Goal: Find specific page/section: Find specific page/section

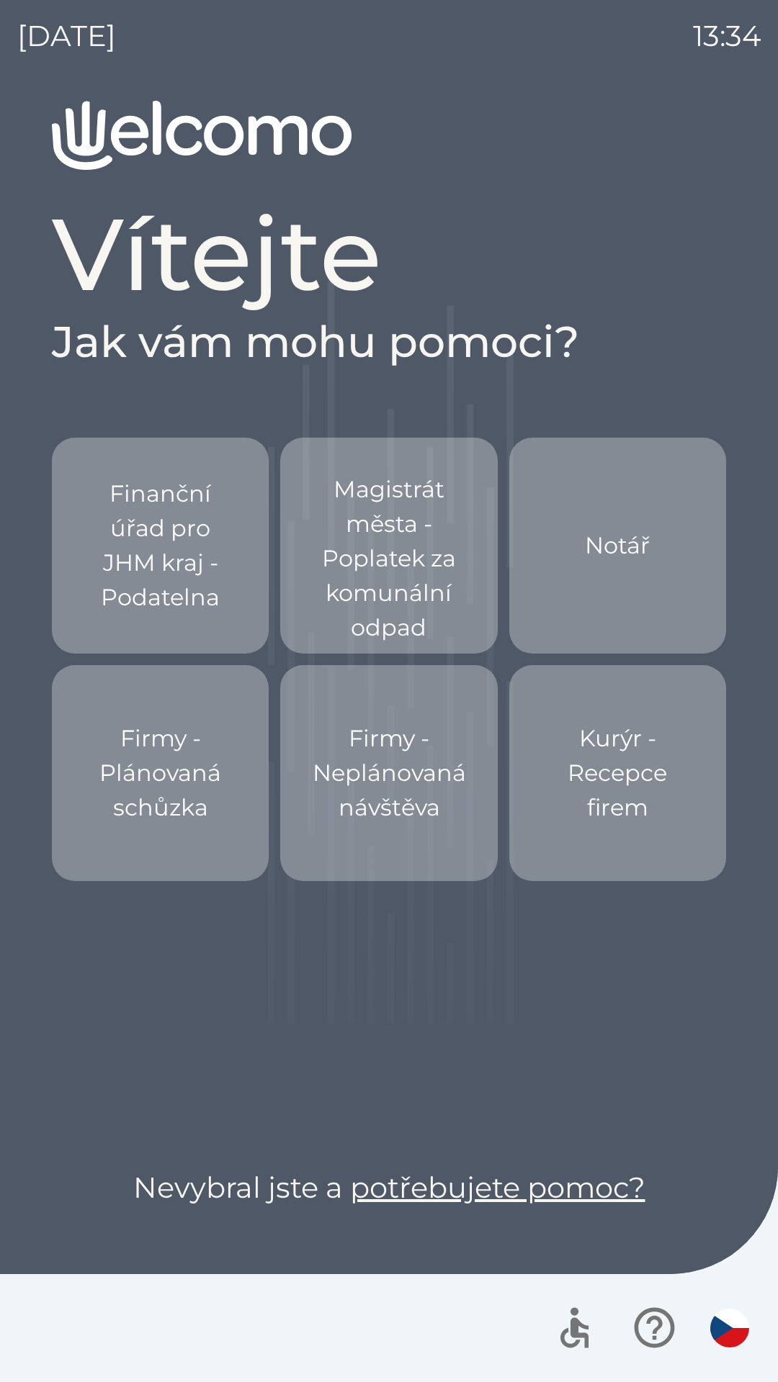
click at [349, 546] on p "Magistrát města - Poplatek za komunální odpad" at bounding box center [389, 558] width 148 height 173
click at [364, 540] on p "Magistrát města - Poplatek za komunální odpad" at bounding box center [389, 558] width 148 height 173
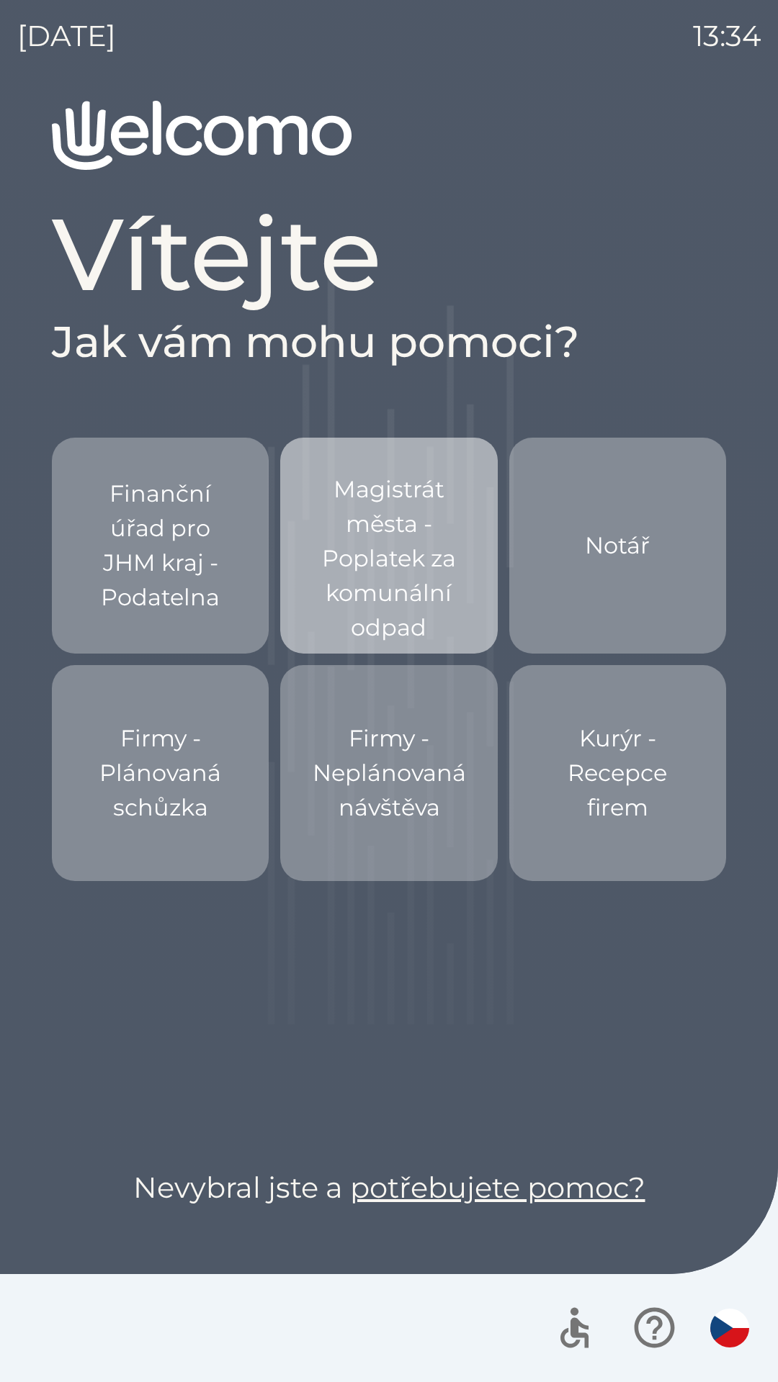
click at [317, 564] on p "Magistrát města - Poplatek za komunální odpad" at bounding box center [389, 558] width 148 height 173
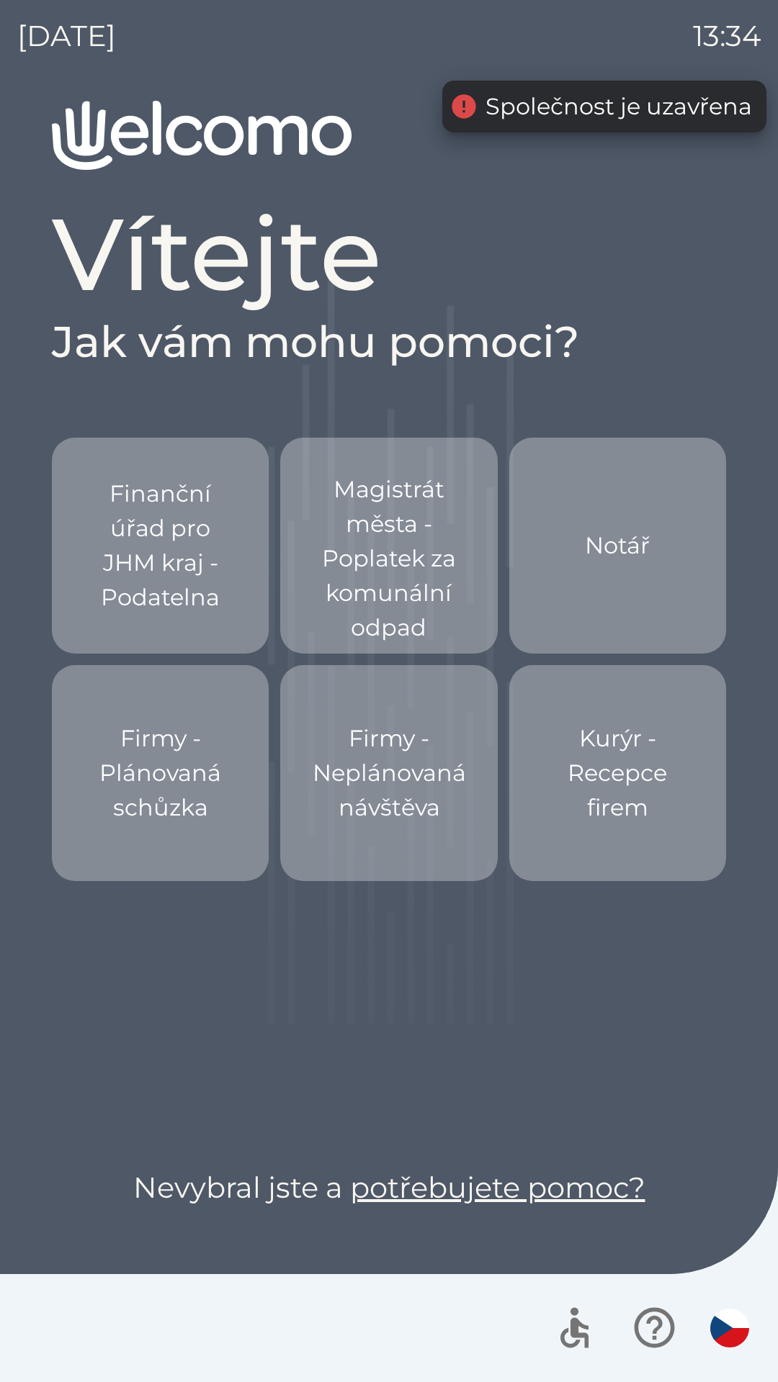
click at [366, 545] on p "Magistrát města - Poplatek za komunální odpad" at bounding box center [389, 558] width 148 height 173
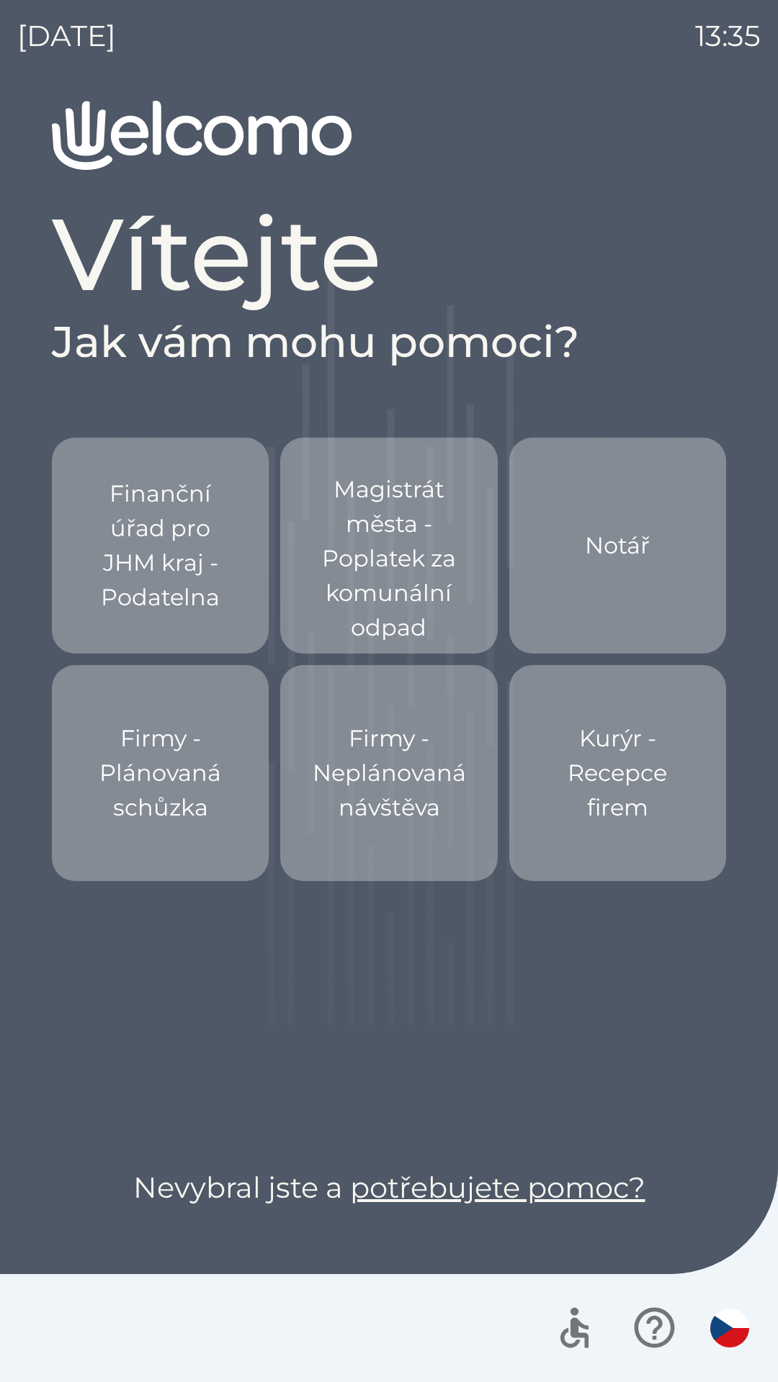
click at [366, 778] on p "Firmy - Neplánovaná návštěva" at bounding box center [388, 773] width 153 height 104
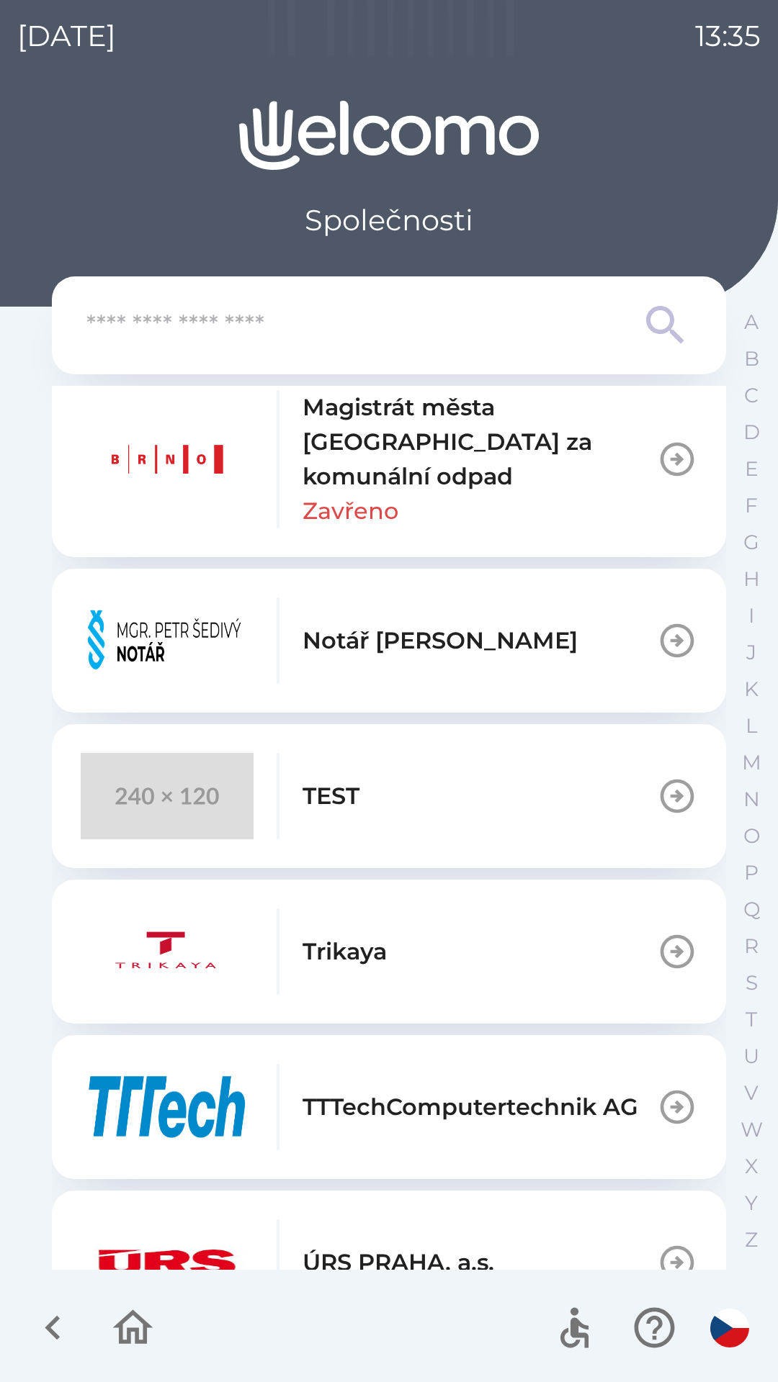
scroll to position [1141, 0]
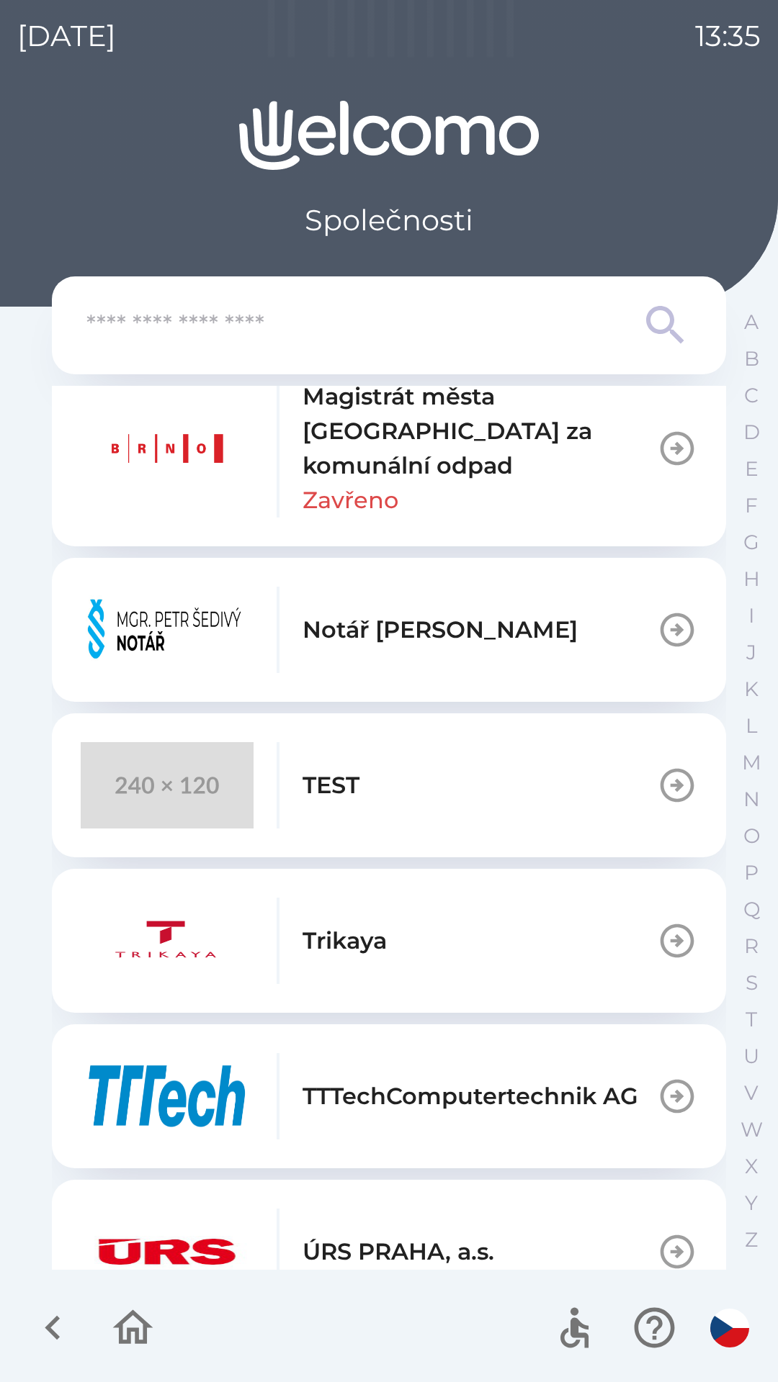
click at [119, 456] on img "button" at bounding box center [167, 448] width 173 height 86
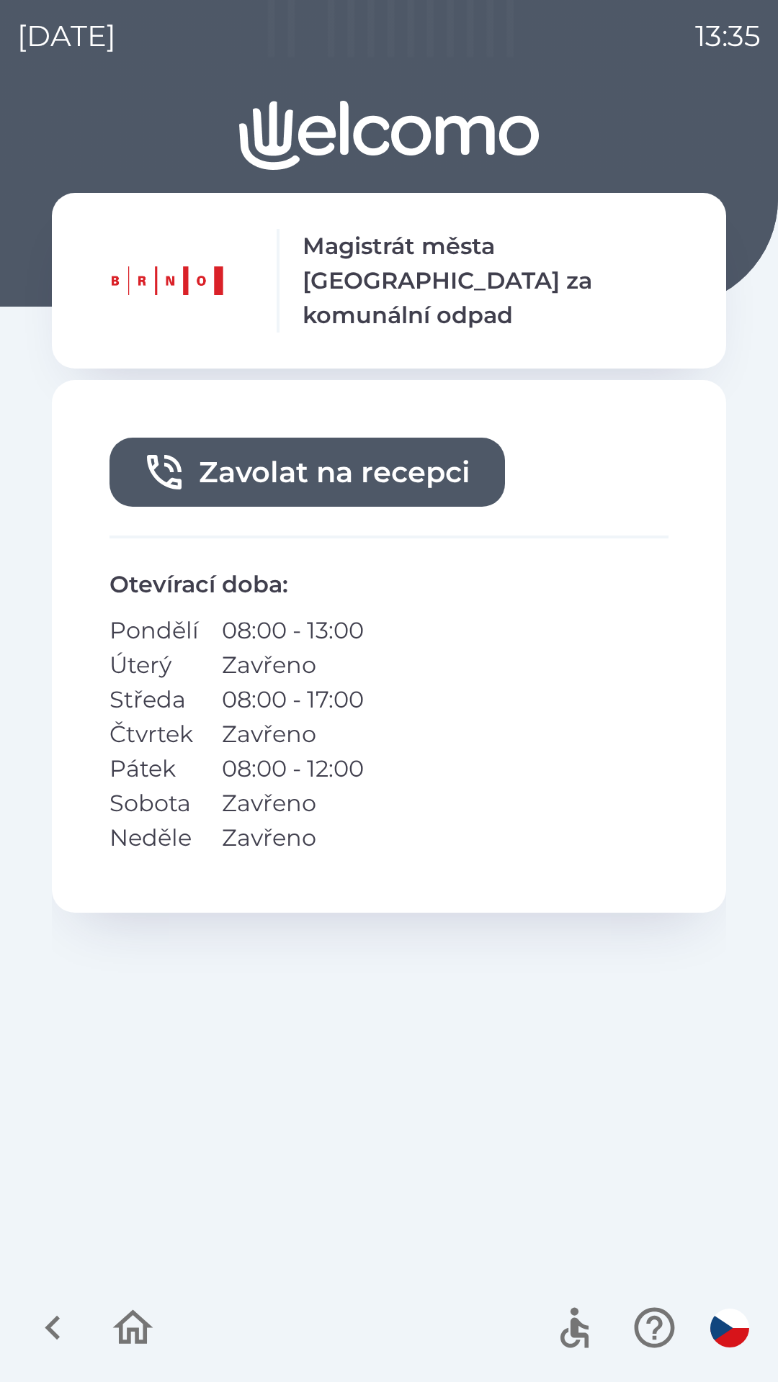
click at [132, 1323] on icon "button" at bounding box center [133, 1328] width 48 height 48
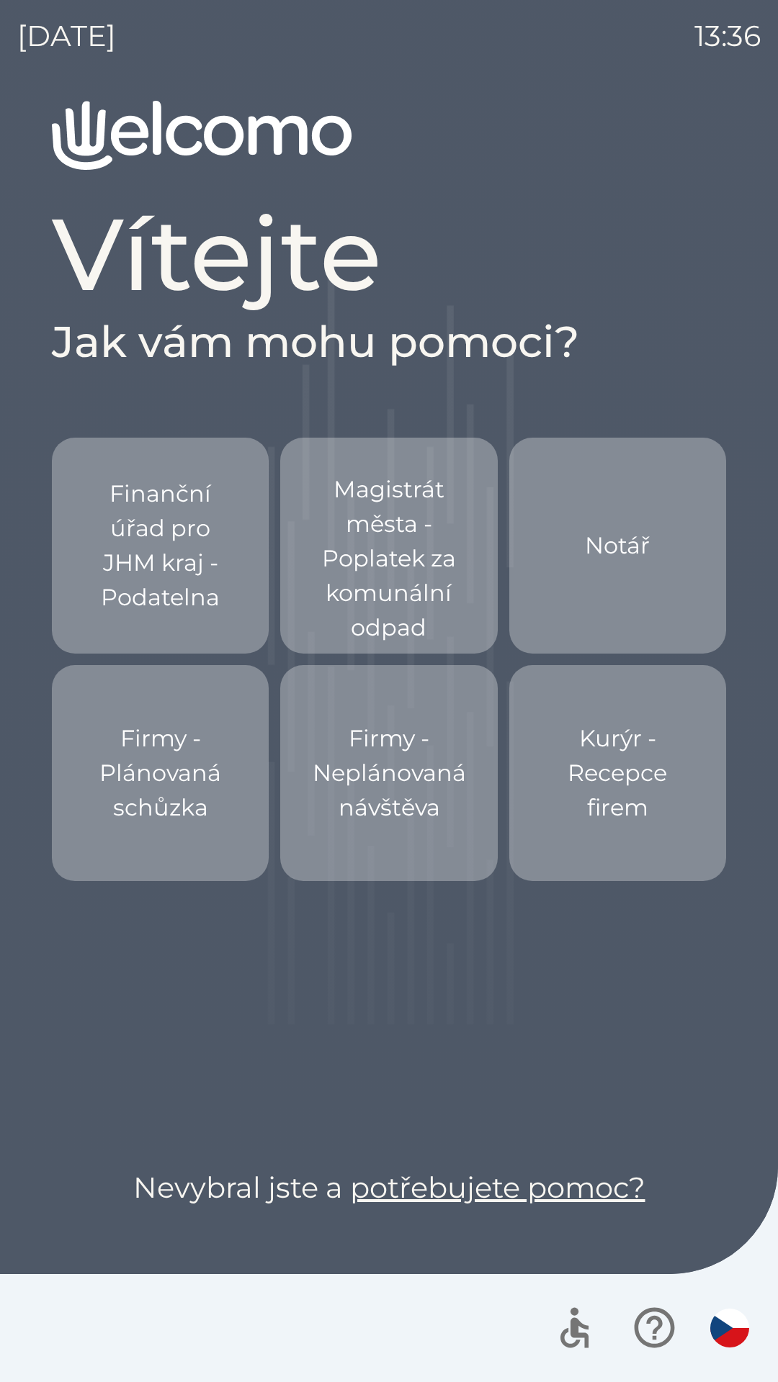
click at [117, 719] on div "Firmy - Plánovaná schůzka" at bounding box center [160, 773] width 148 height 150
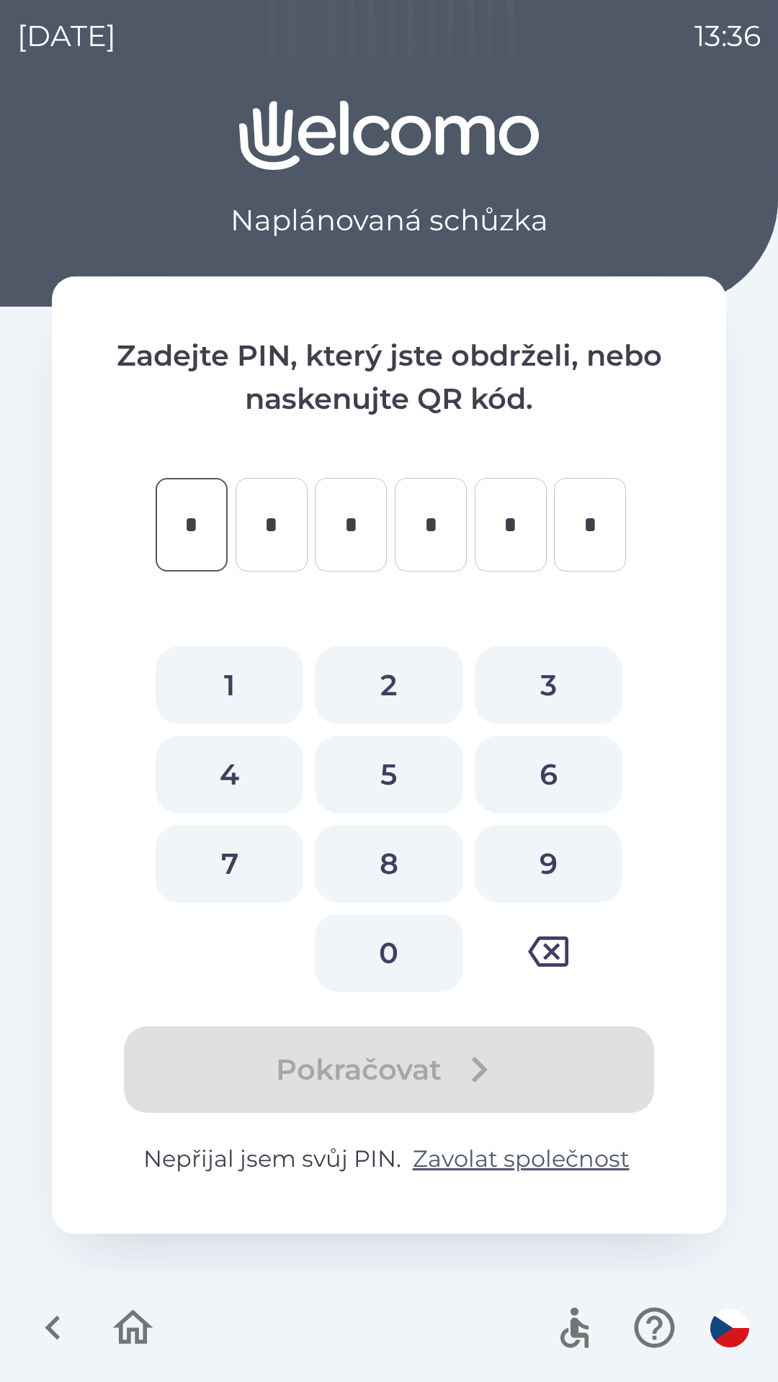
click at [115, 1308] on icon "button" at bounding box center [133, 1328] width 48 height 48
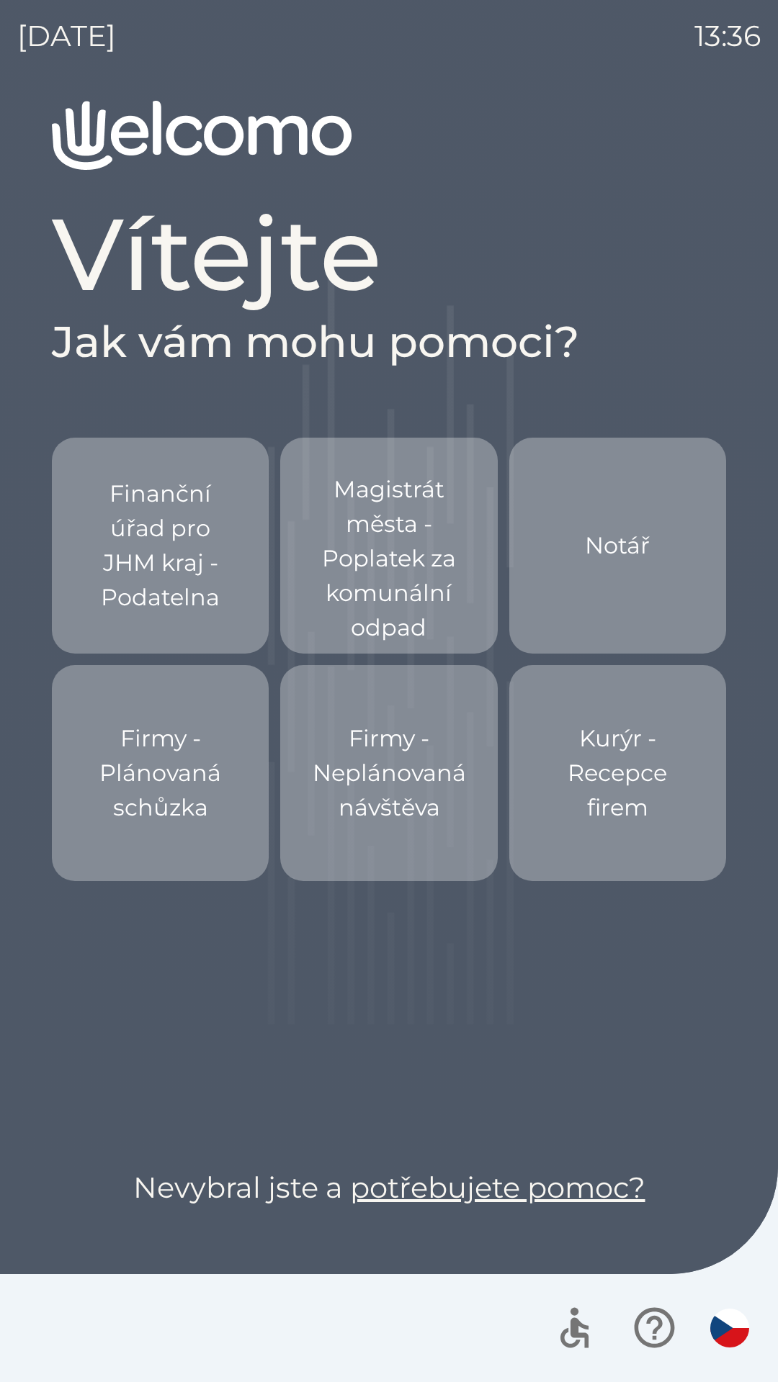
click at [333, 811] on p "Firmy - Neplánovaná návštěva" at bounding box center [388, 773] width 153 height 104
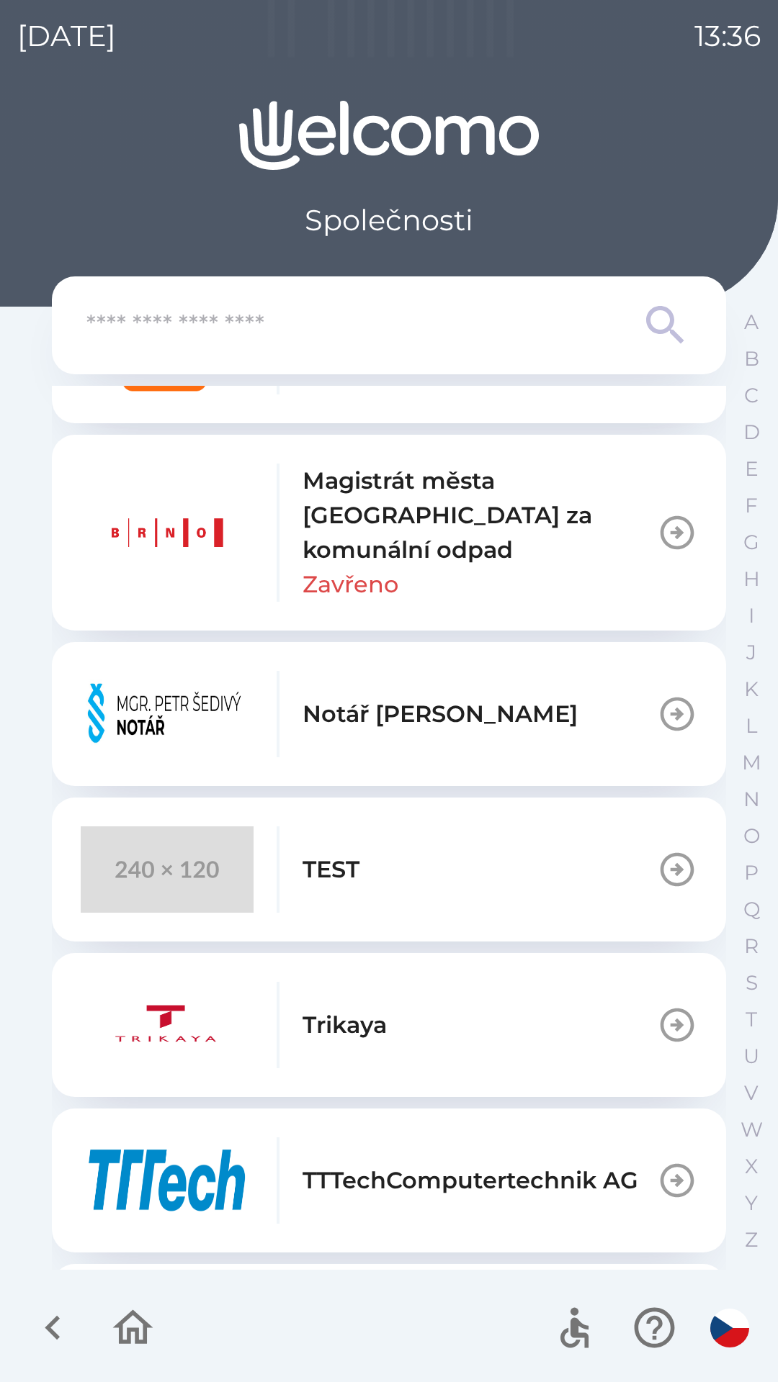
scroll to position [1082, 0]
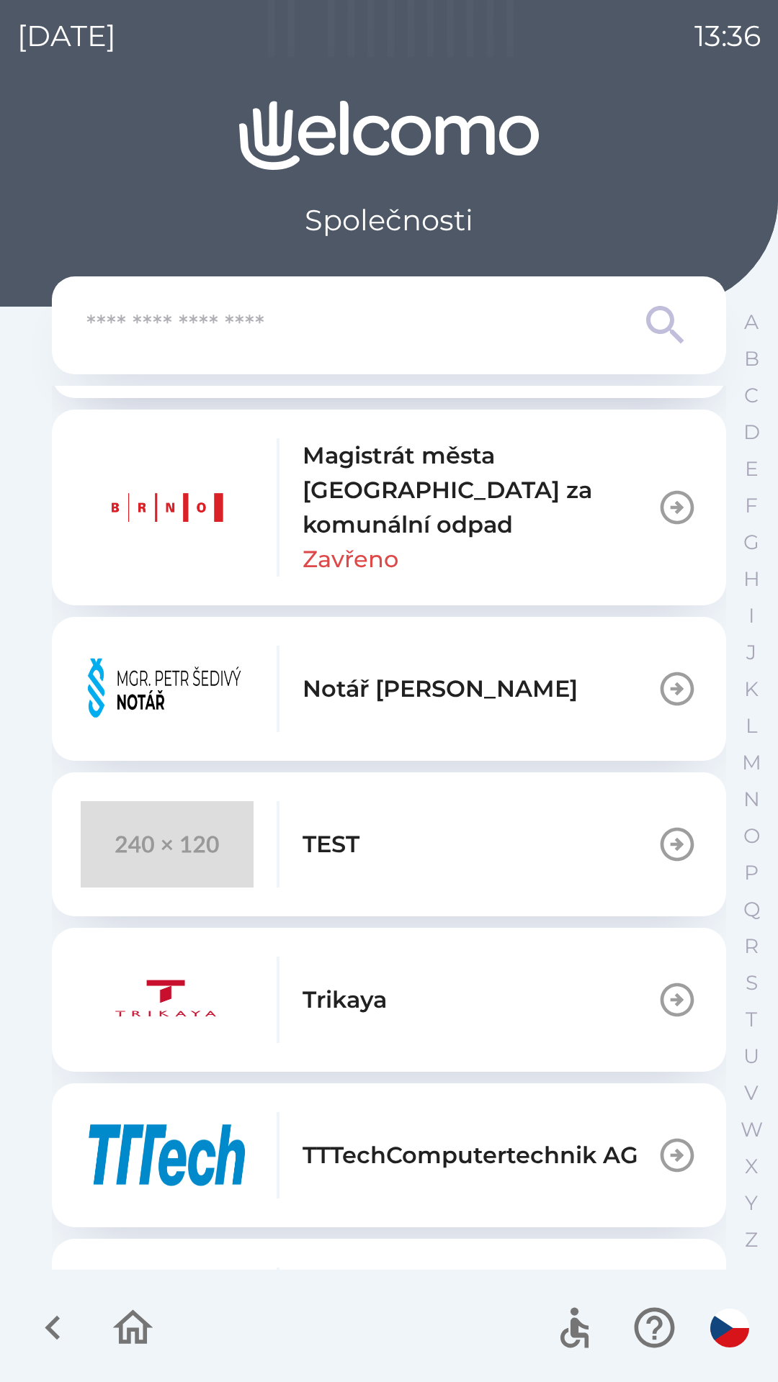
click at [171, 487] on img "button" at bounding box center [167, 507] width 173 height 86
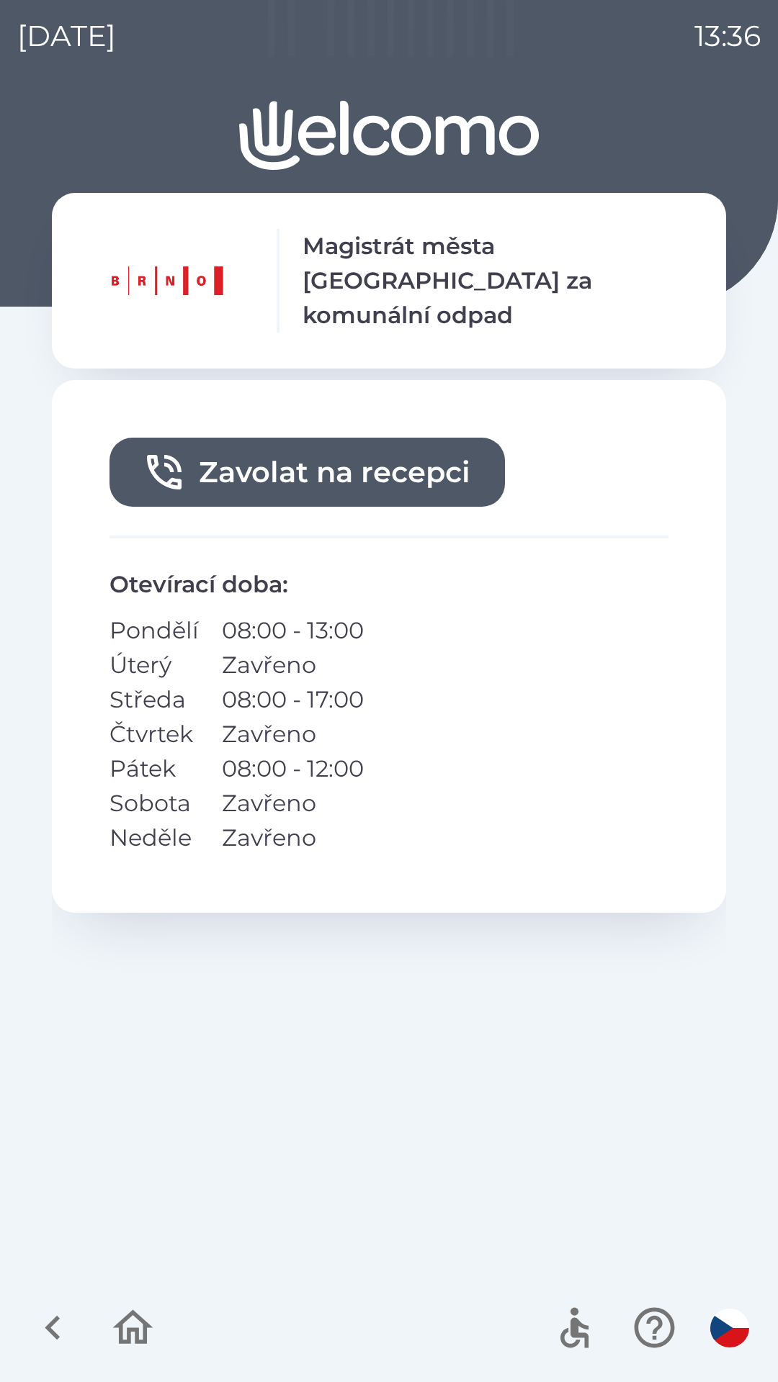
click at [132, 1322] on icon "button" at bounding box center [133, 1328] width 48 height 48
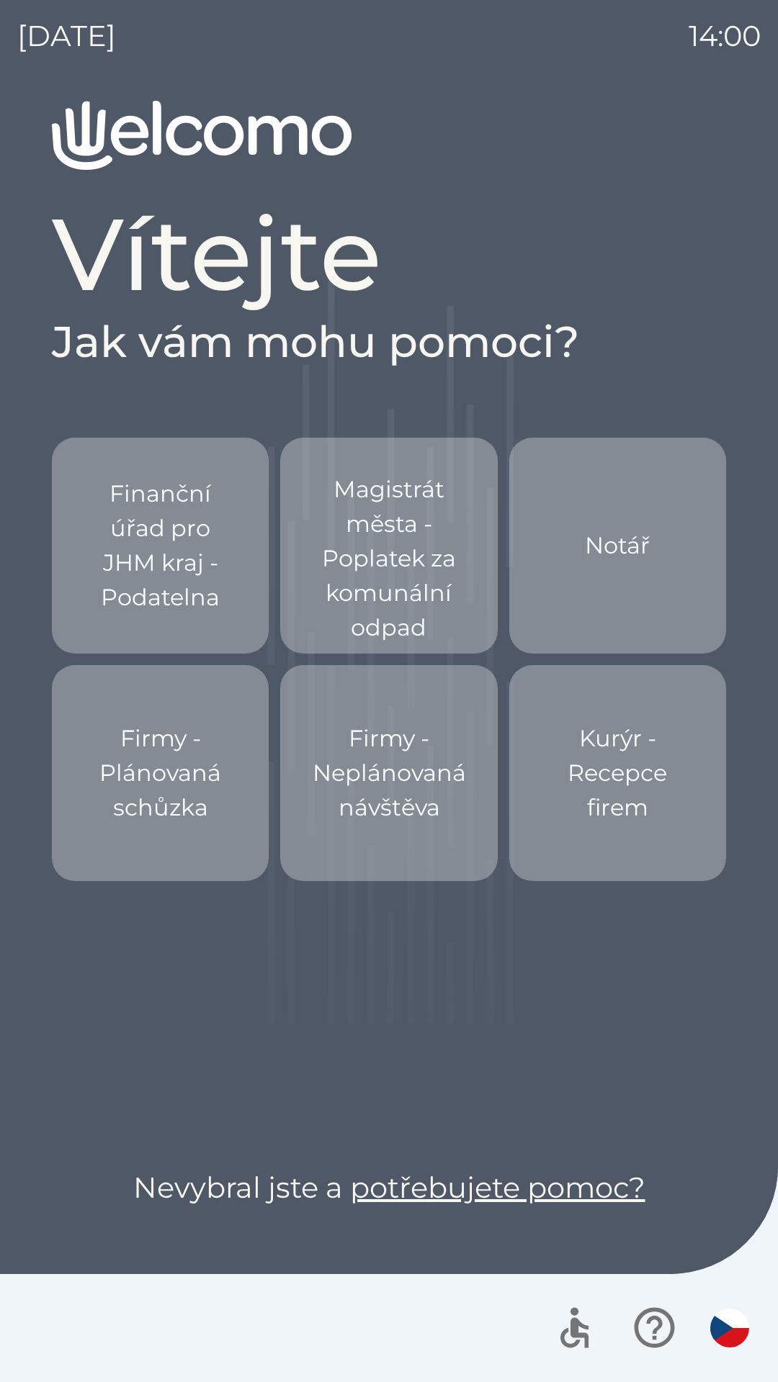
click at [0, 14] on div "[DATE] 14:00 Vítejte Jak vám mohu pomoci? Finanční úřad pro JHM kraj - Podateln…" at bounding box center [389, 691] width 778 height 1382
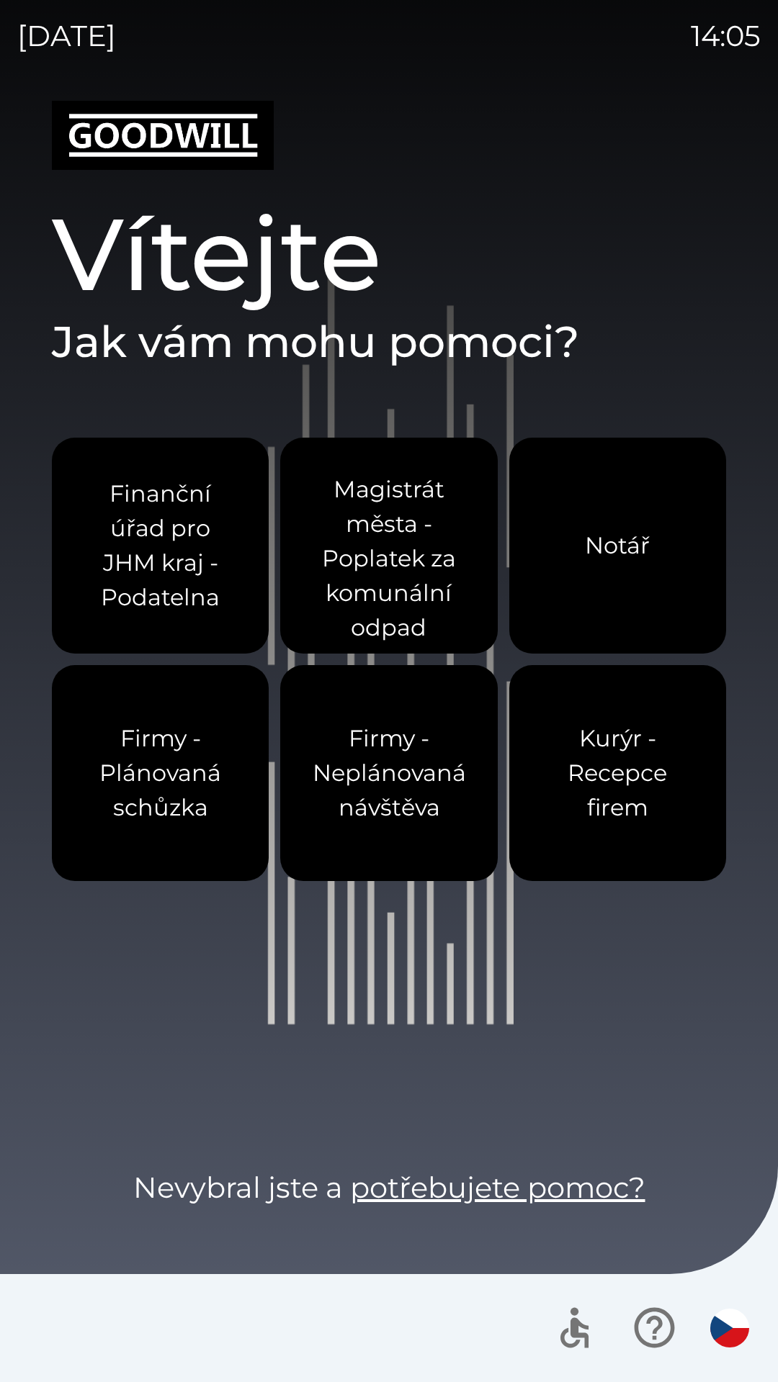
click at [0, 14] on div "[DATE] 14:05 Vítejte Jak vám mohu pomoci? Finanční úřad pro JHM kraj - Podateln…" at bounding box center [389, 691] width 778 height 1382
click at [380, 515] on p "Magistrát města - Poplatek za komunální odpad" at bounding box center [389, 558] width 148 height 173
click at [349, 529] on p "Magistrát města - Poplatek za komunální odpad" at bounding box center [389, 558] width 148 height 173
click at [129, 517] on p "Finanční úřad pro JHM kraj - Podatelna" at bounding box center [160, 546] width 148 height 138
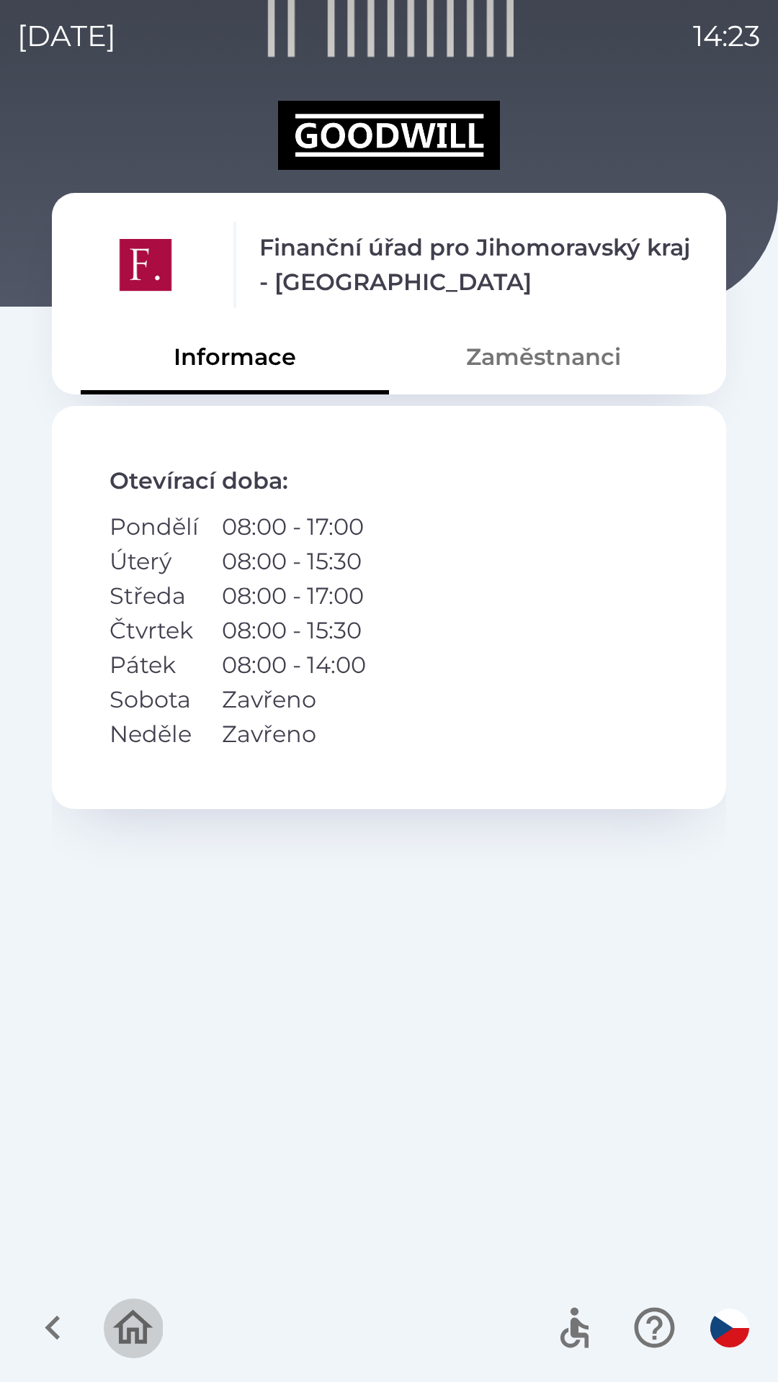
click at [156, 1321] on icon "button" at bounding box center [133, 1328] width 48 height 48
